Goal: Task Accomplishment & Management: Manage account settings

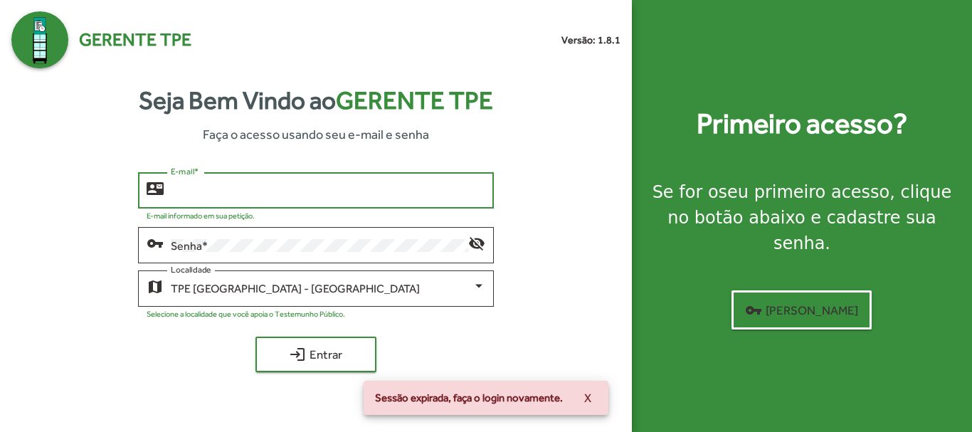
click at [276, 187] on input "E-mail *" at bounding box center [328, 190] width 314 height 13
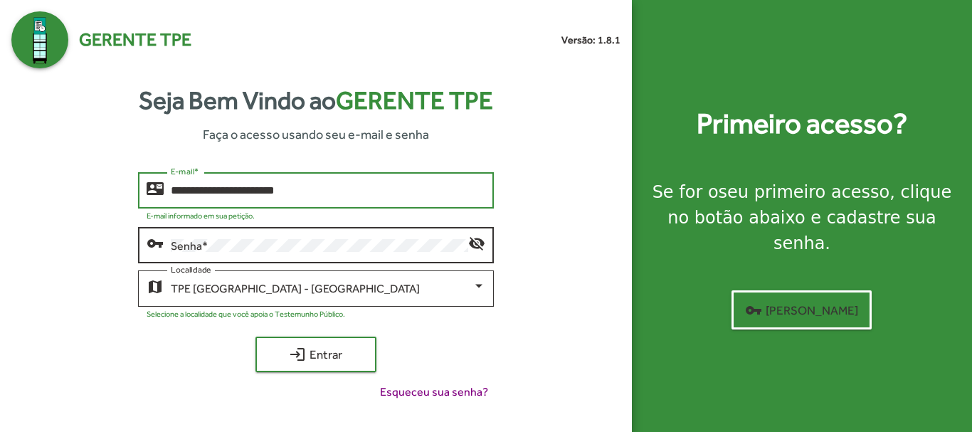
type input "**********"
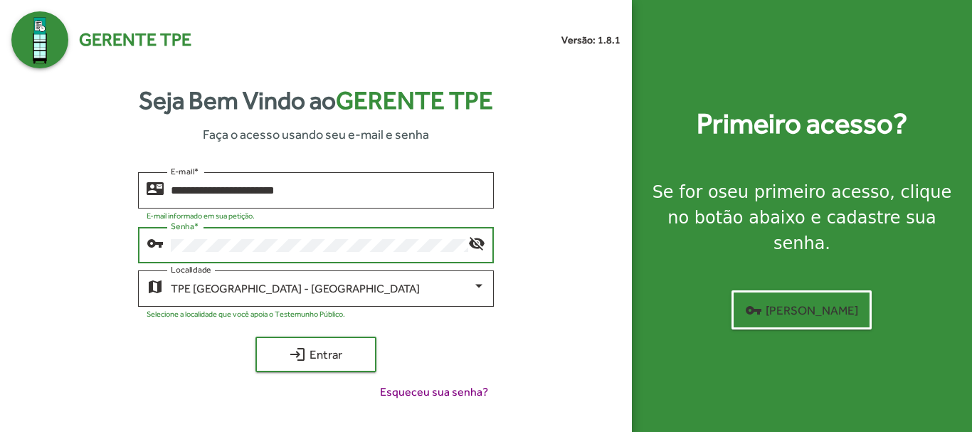
click at [255, 336] on button "login Entrar" at bounding box center [315, 354] width 121 height 36
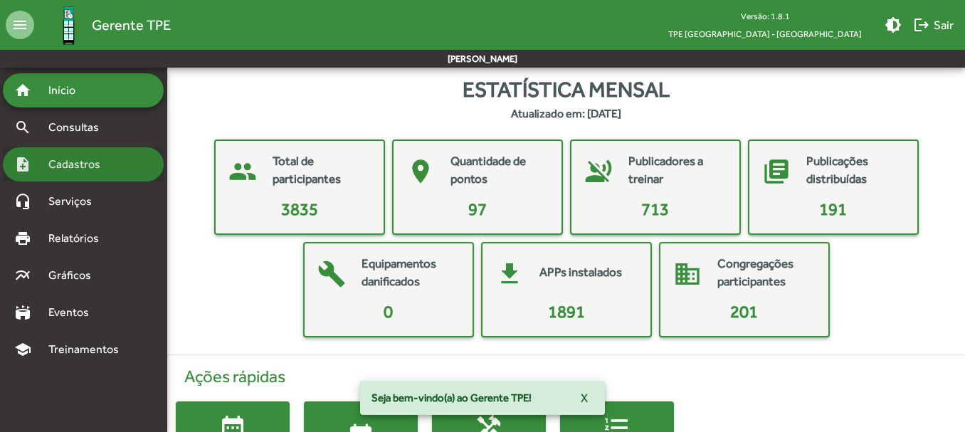
click at [97, 162] on span "Cadastros" at bounding box center [79, 164] width 79 height 17
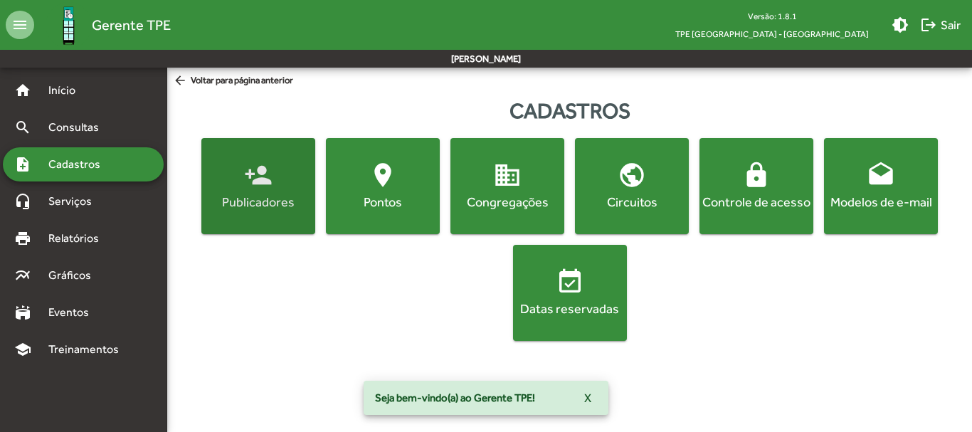
click at [277, 203] on div "Publicadores" at bounding box center [258, 202] width 108 height 18
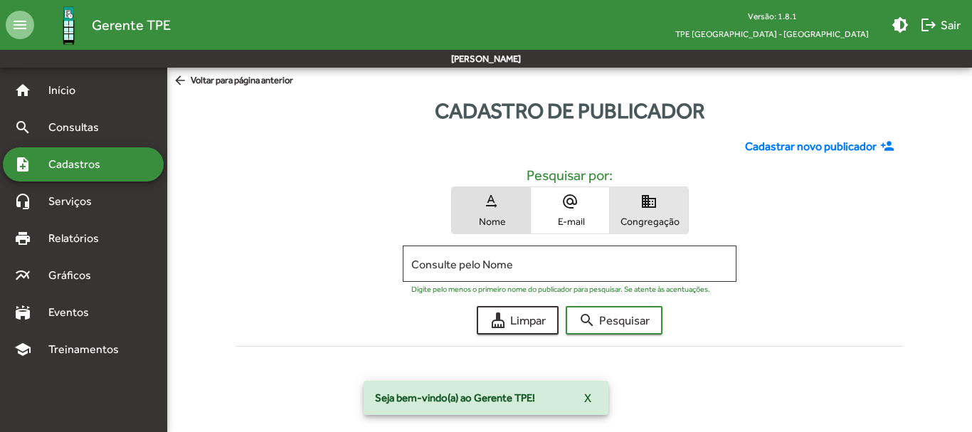
click at [640, 214] on span "domain Congregação" at bounding box center [649, 210] width 78 height 46
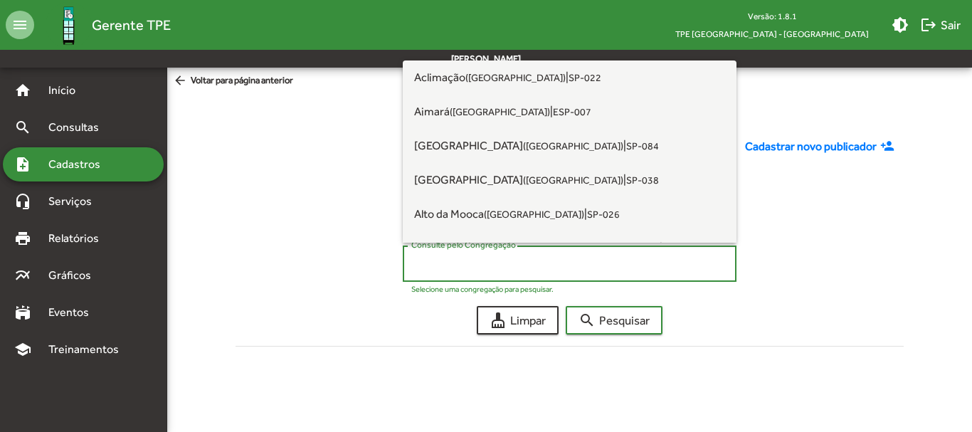
click at [440, 267] on input "Consulte pelo Congregação" at bounding box center [569, 264] width 317 height 13
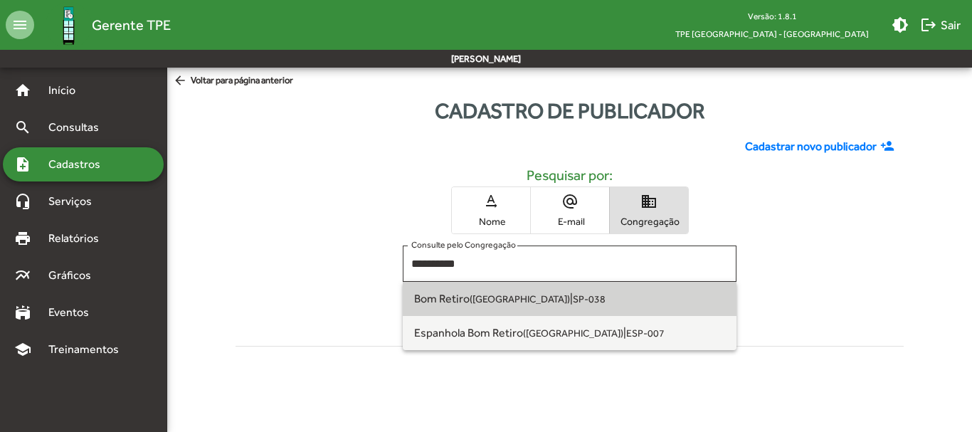
click at [573, 300] on small "SP-038" at bounding box center [589, 298] width 33 height 11
type input "**********"
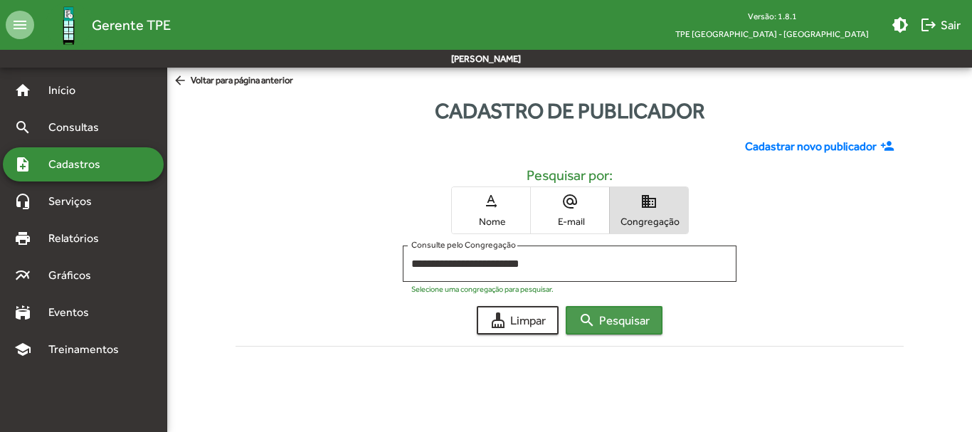
click at [607, 319] on span "search Pesquisar" at bounding box center [613, 320] width 71 height 26
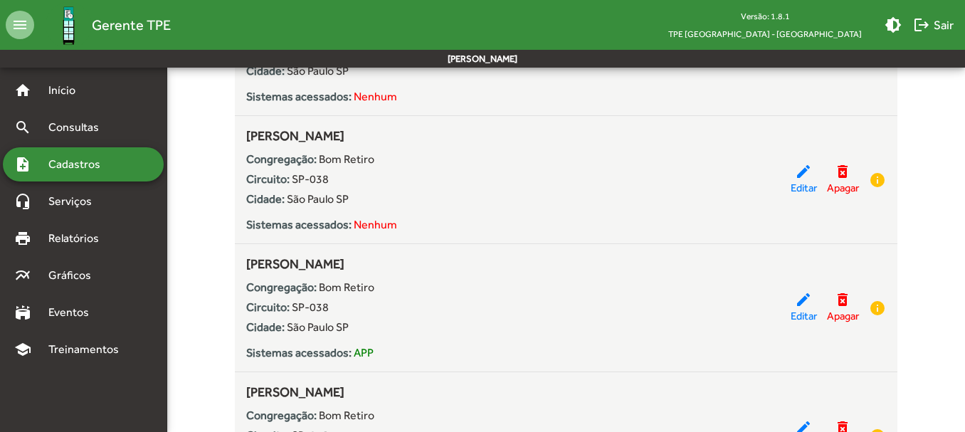
scroll to position [4891, 0]
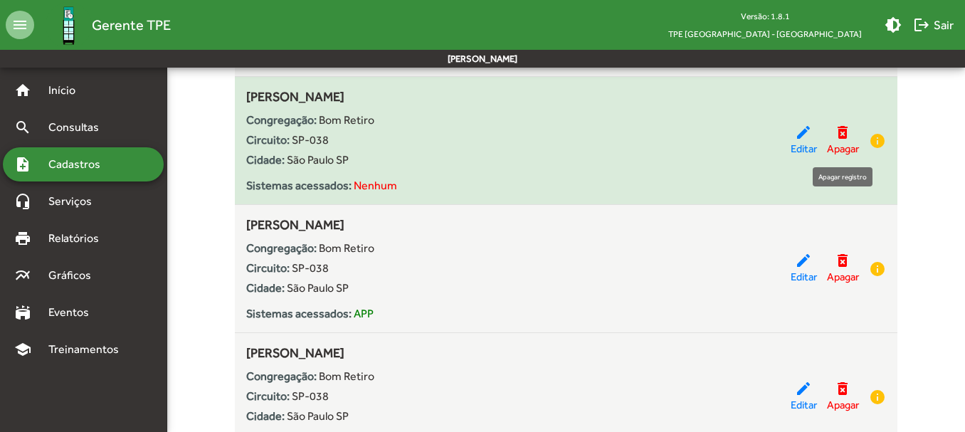
click at [841, 134] on mat-icon "delete_forever" at bounding box center [842, 132] width 17 height 17
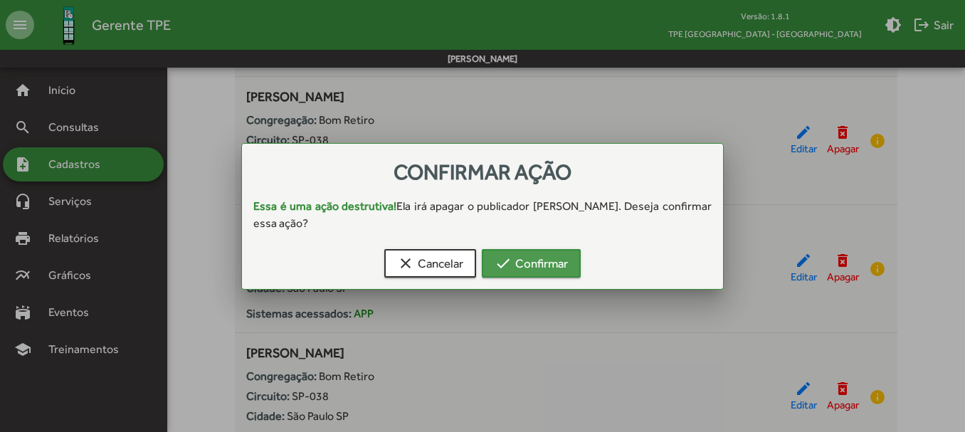
click at [529, 265] on span "check Confirmar" at bounding box center [530, 263] width 73 height 26
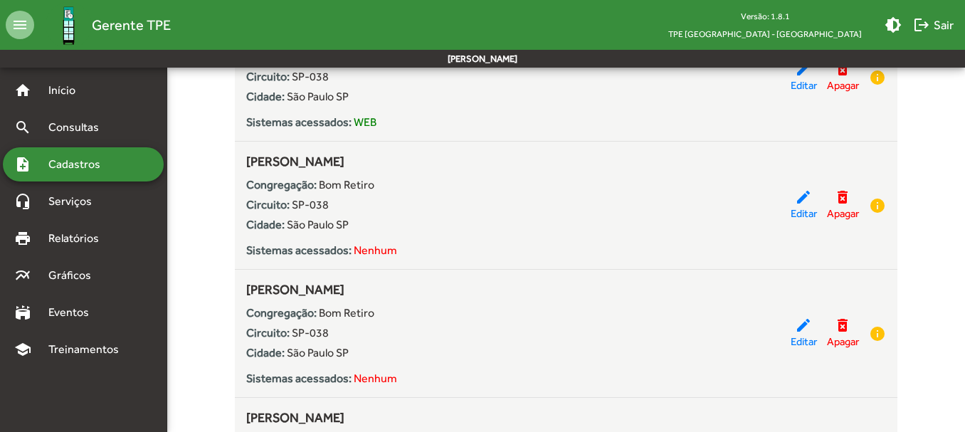
scroll to position [5709, 0]
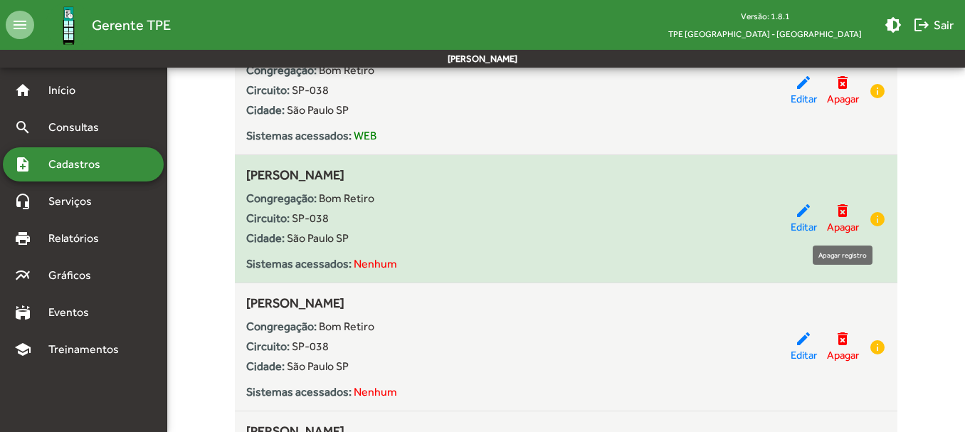
click at [846, 215] on mat-icon "delete_forever" at bounding box center [842, 210] width 17 height 17
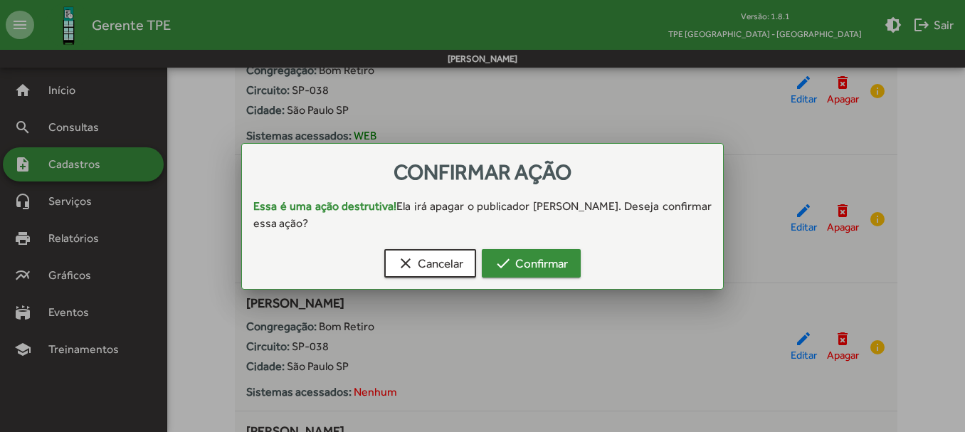
click at [524, 270] on span "check Confirmar" at bounding box center [530, 263] width 73 height 26
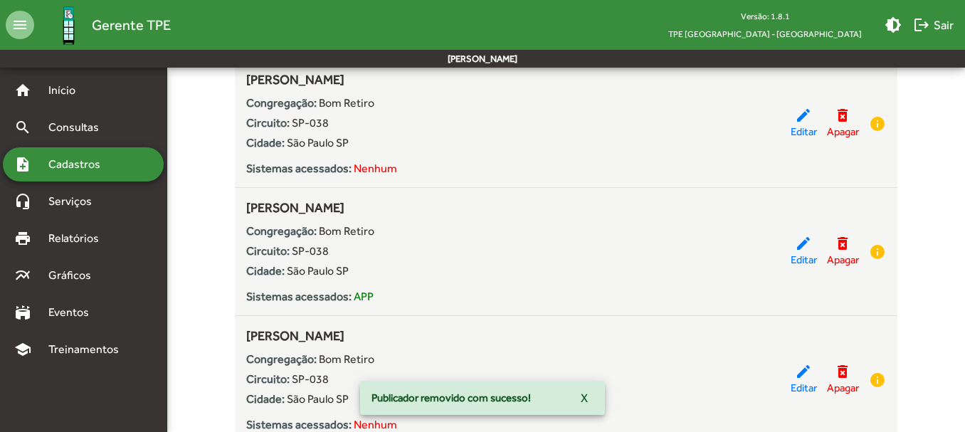
scroll to position [6394, 0]
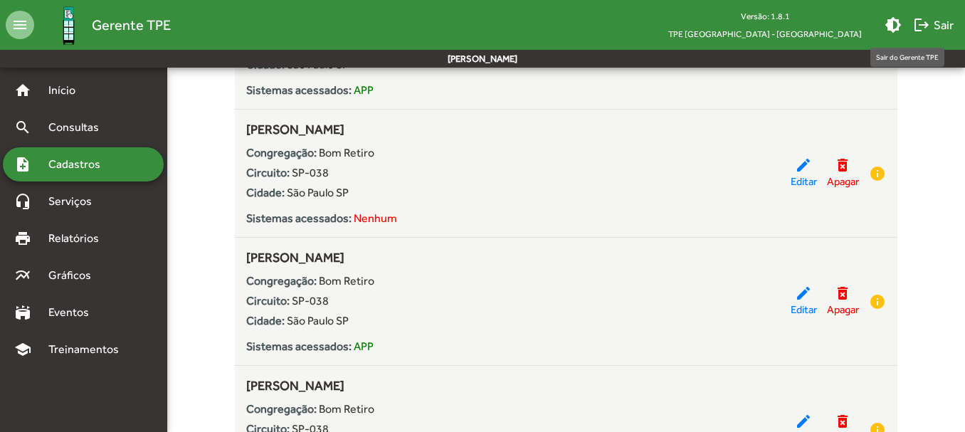
click at [940, 25] on span "logout Sair" at bounding box center [933, 25] width 41 height 26
